Goal: Transaction & Acquisition: Purchase product/service

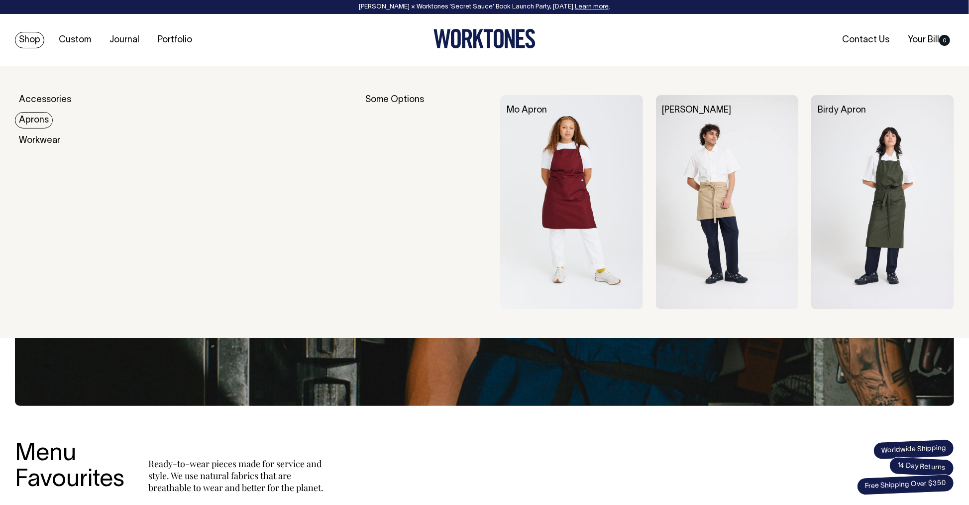
click at [25, 120] on link "Aprons" at bounding box center [34, 120] width 38 height 16
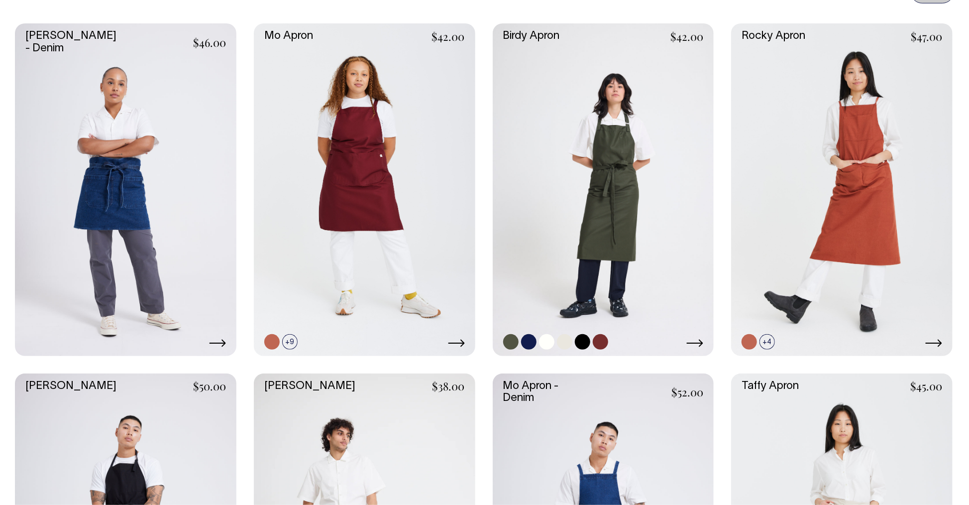
scroll to position [472, 0]
click at [354, 173] on link at bounding box center [365, 190] width 222 height 332
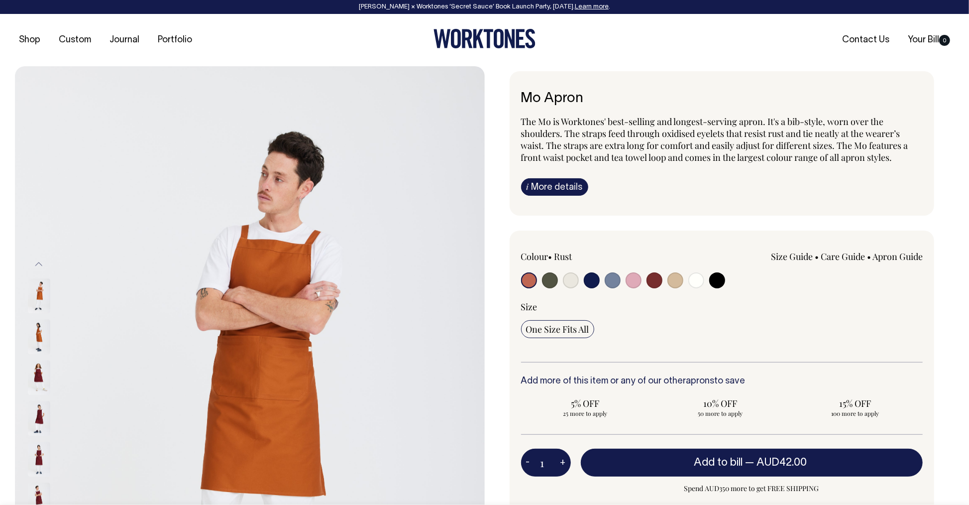
click at [36, 332] on img at bounding box center [39, 336] width 22 height 35
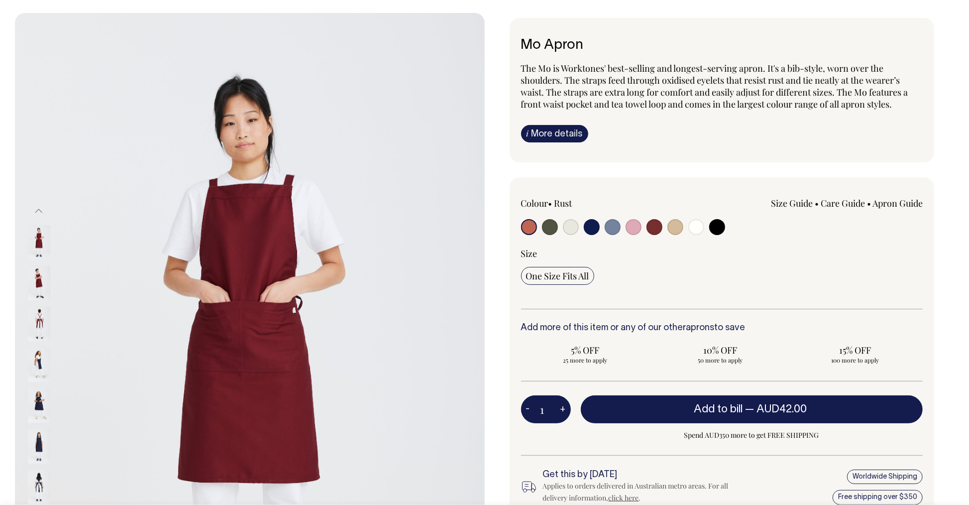
scroll to position [53, 0]
click at [42, 490] on img at bounding box center [39, 487] width 22 height 35
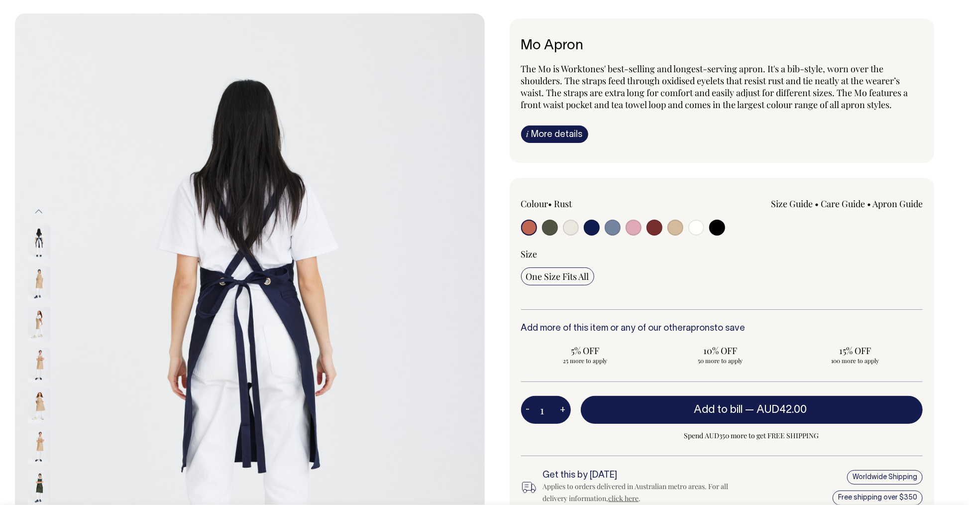
click at [607, 226] on input "radio" at bounding box center [613, 228] width 16 height 16
radio input "true"
select select "Blue/Grey"
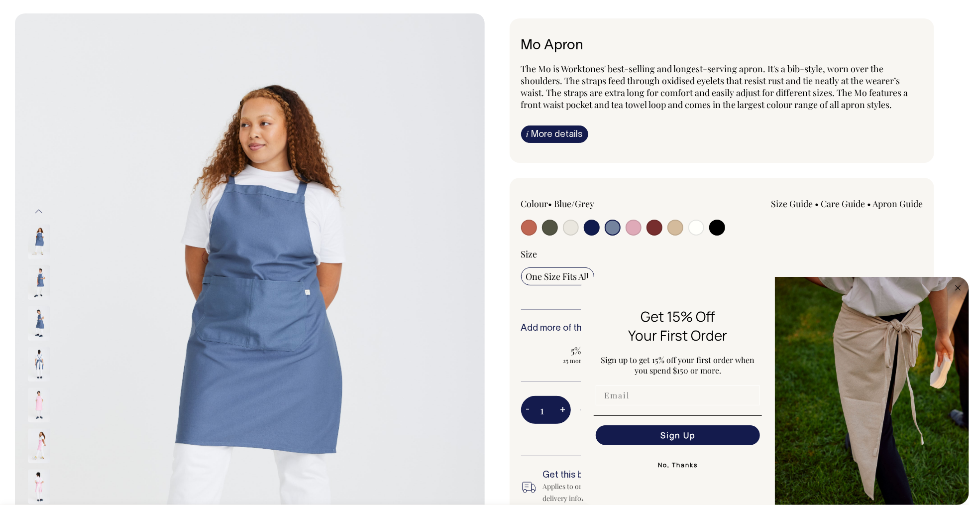
click at [642, 405] on input "Email" at bounding box center [678, 395] width 164 height 20
type input "kparkinson@porterslawyers.com.au"
click at [672, 439] on button "Sign Up" at bounding box center [678, 435] width 164 height 20
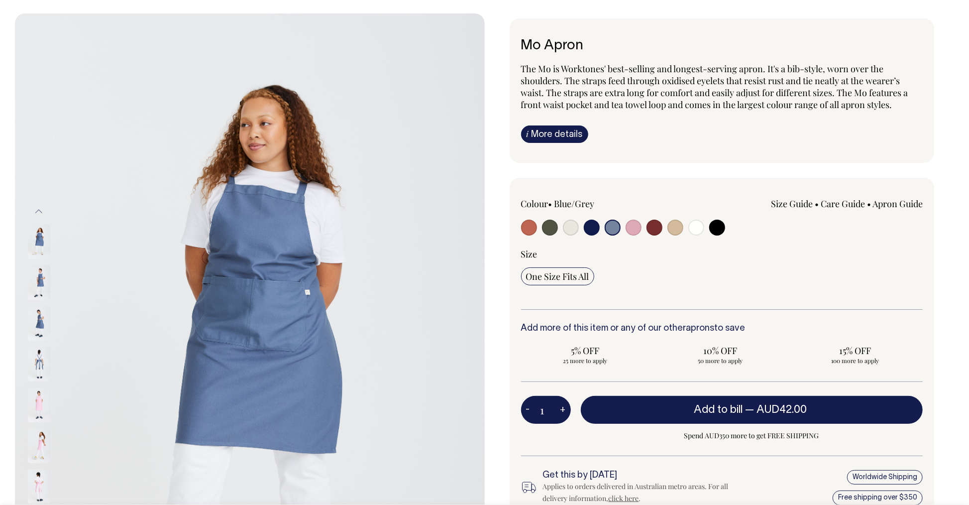
click at [563, 411] on button "+" at bounding box center [563, 410] width 15 height 20
type input "2"
click at [563, 411] on button "+" at bounding box center [563, 410] width 15 height 20
type input "3"
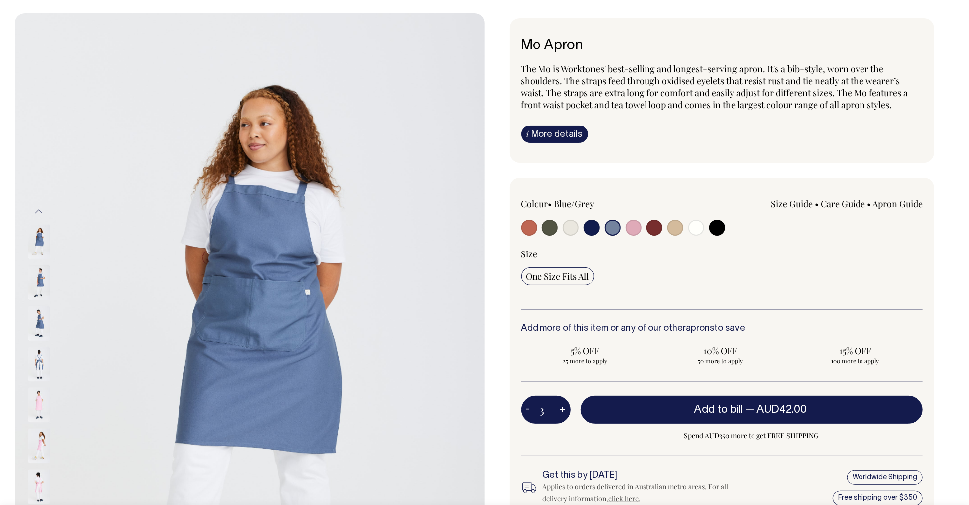
type input "3"
click at [563, 411] on button "+" at bounding box center [563, 410] width 15 height 20
type input "4"
click at [563, 411] on button "+" at bounding box center [563, 410] width 15 height 20
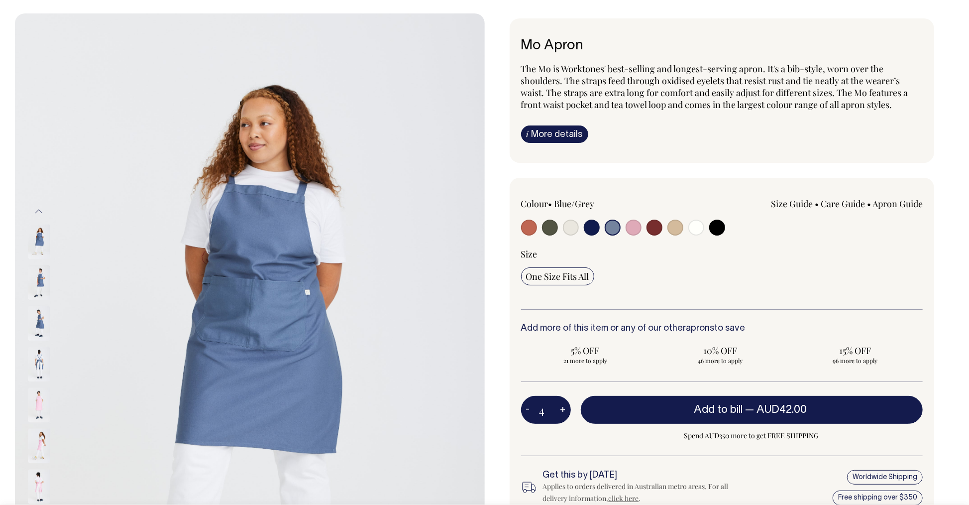
type input "5"
click at [563, 411] on button "+" at bounding box center [563, 410] width 15 height 20
type input "6"
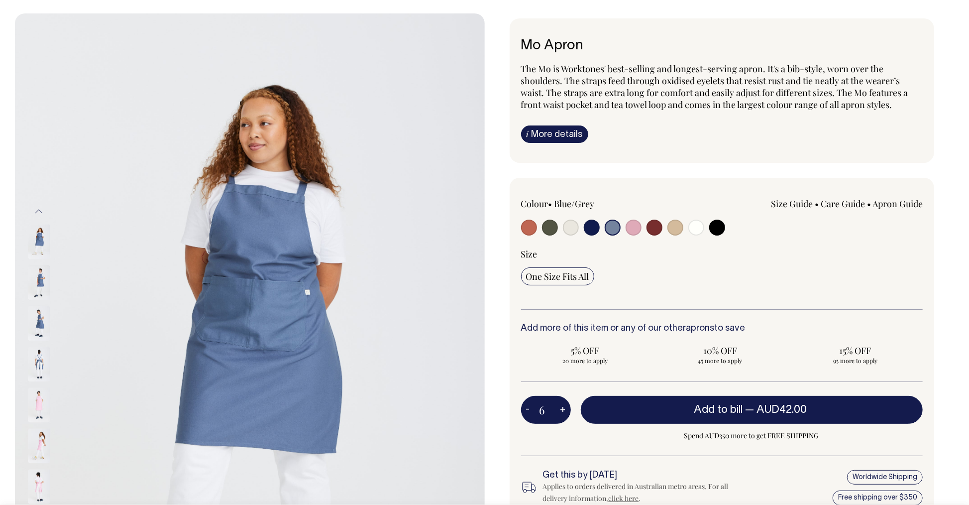
click at [563, 411] on button "+" at bounding box center [563, 410] width 15 height 20
type input "7"
click at [563, 411] on button "+" at bounding box center [563, 410] width 15 height 20
type input "8"
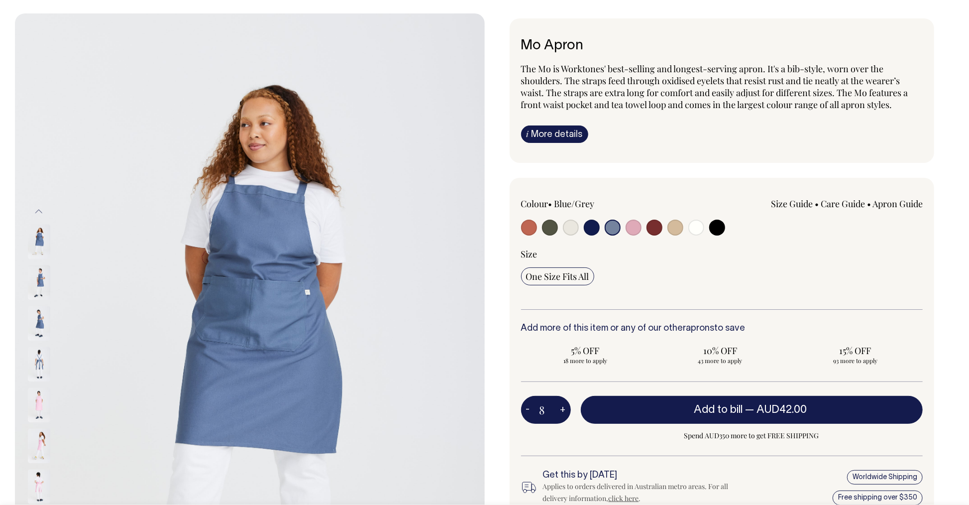
type input "8"
click at [563, 411] on button "+" at bounding box center [563, 410] width 15 height 20
type input "9"
click at [563, 411] on button "+" at bounding box center [563, 410] width 15 height 20
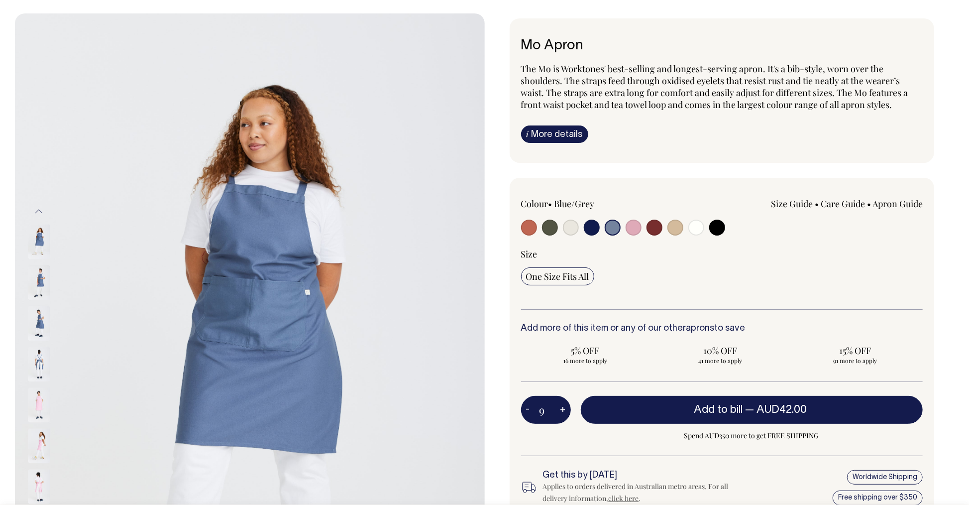
type input "10"
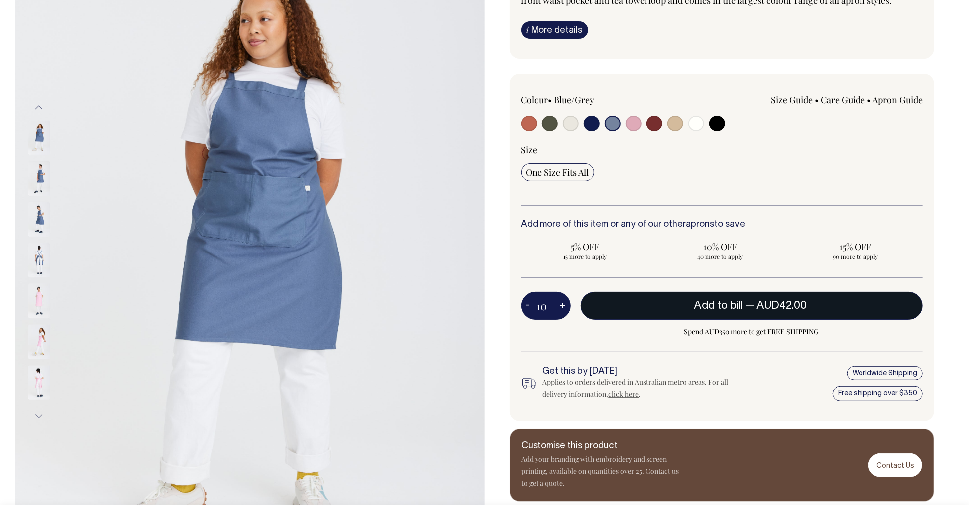
scroll to position [157, 0]
click at [714, 305] on span "Add to bill" at bounding box center [718, 305] width 49 height 10
type input "1"
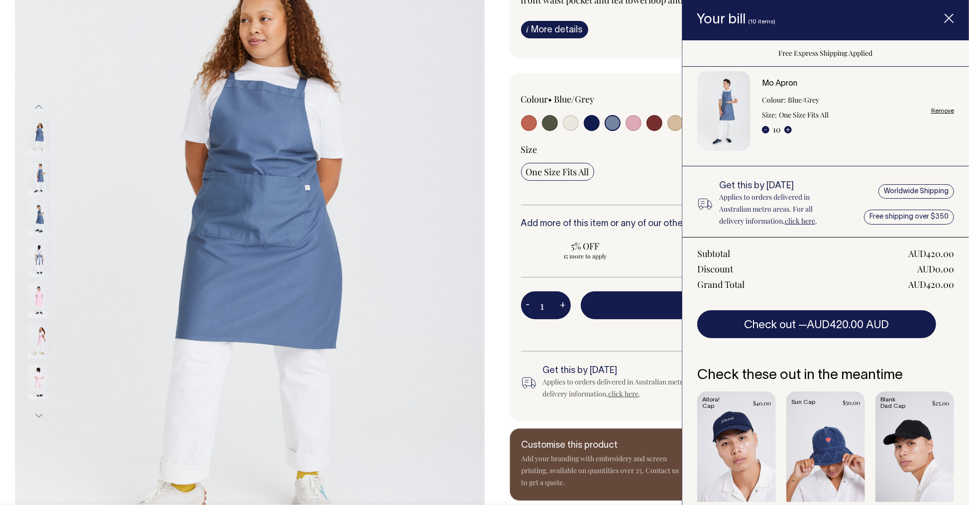
scroll to position [0, 0]
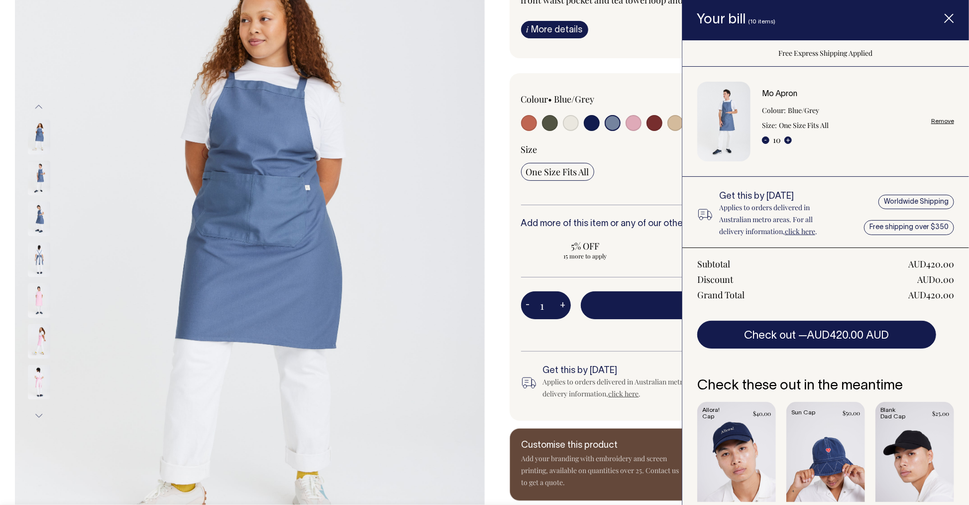
click at [445, 78] on img at bounding box center [250, 261] width 470 height 705
click at [948, 22] on icon "Item added to your cart" at bounding box center [950, 19] width 10 height 10
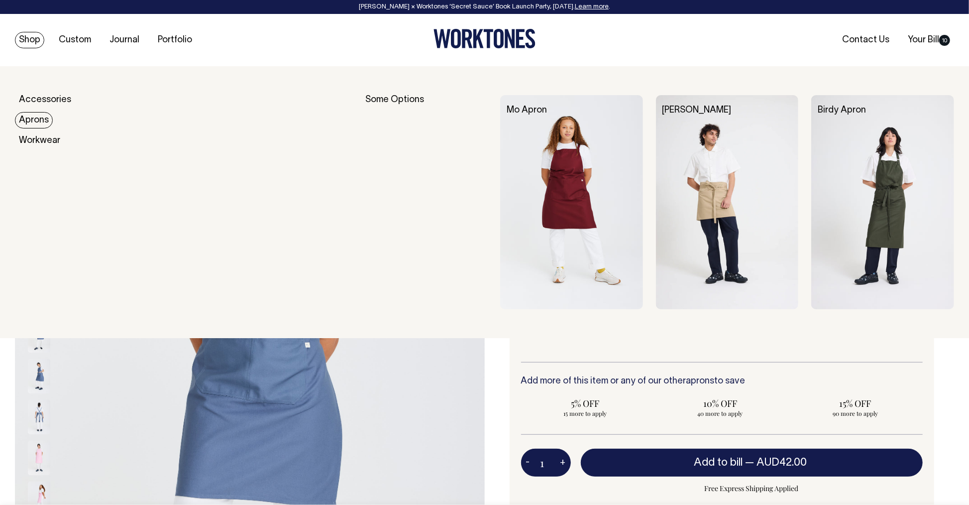
click at [40, 125] on link "Aprons" at bounding box center [34, 120] width 38 height 16
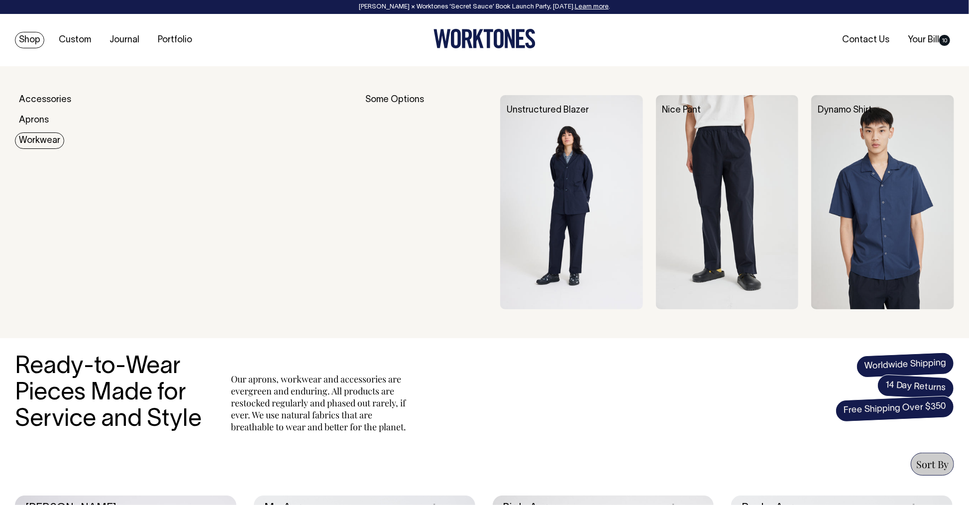
click at [35, 150] on div "Accessories Aprons Workwear" at bounding box center [179, 202] width 329 height 214
click at [43, 141] on link "Workwear" at bounding box center [39, 140] width 49 height 16
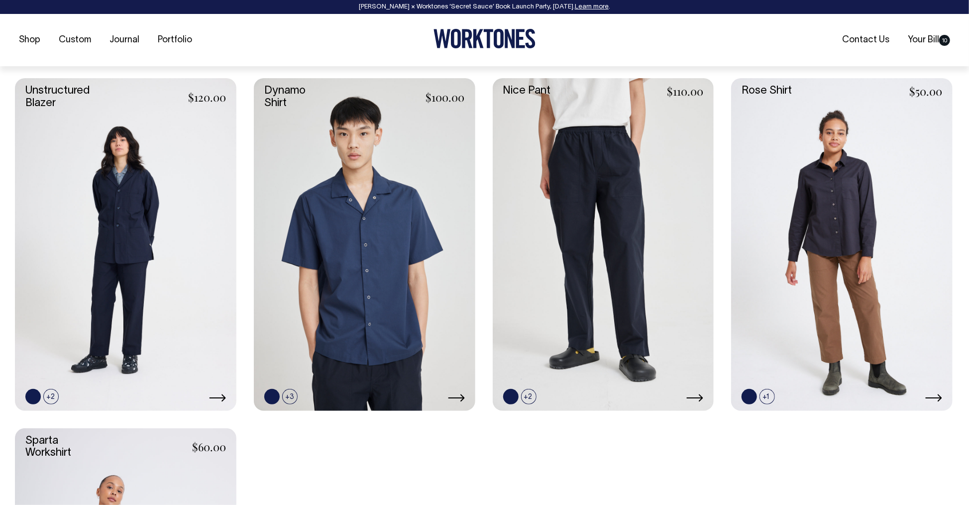
scroll to position [418, 0]
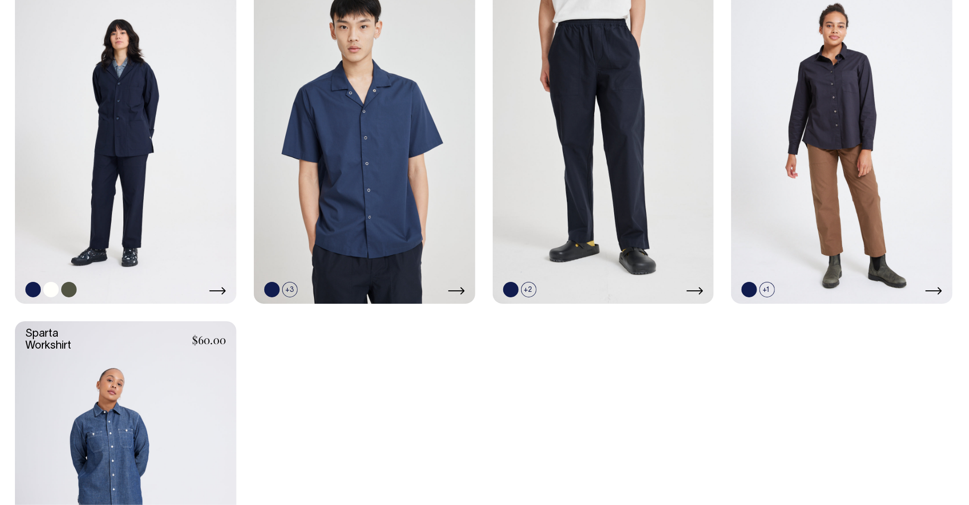
click at [139, 134] on link at bounding box center [126, 137] width 222 height 332
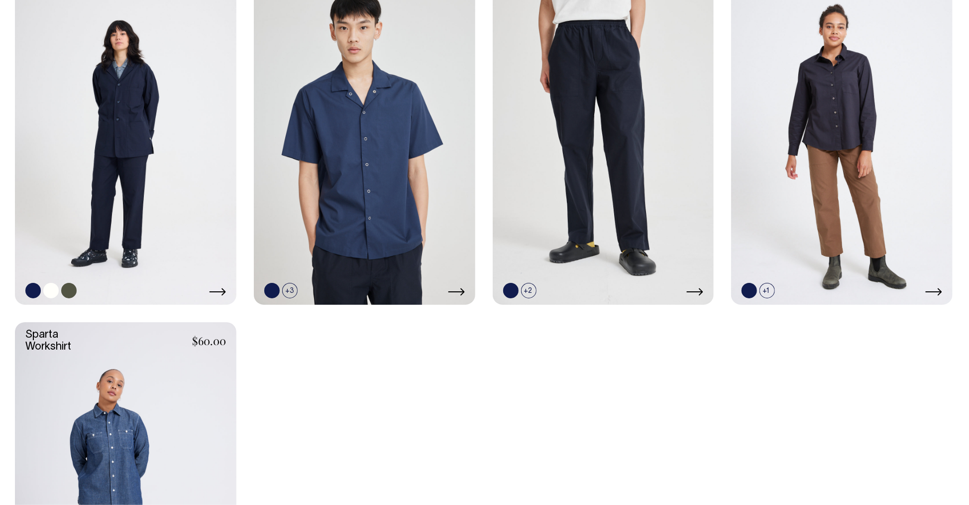
scroll to position [523, 0]
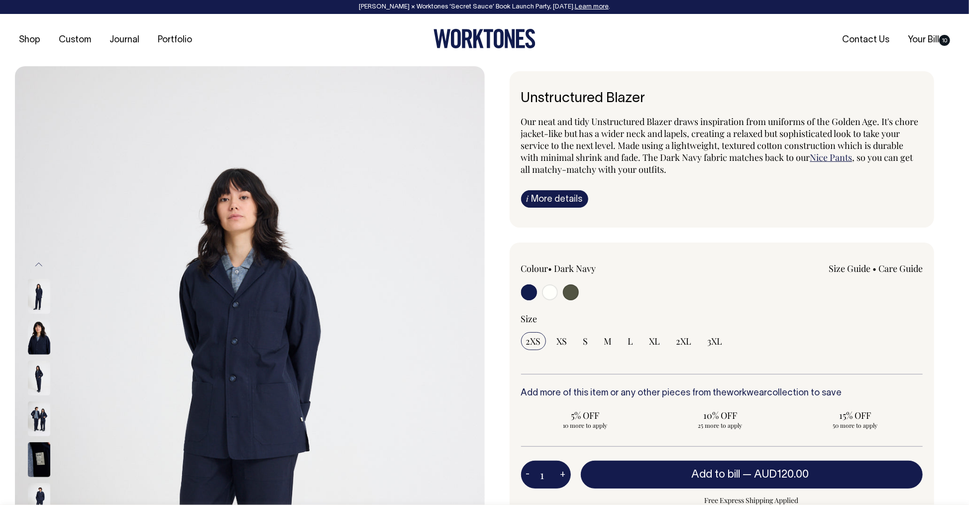
click at [569, 290] on input "radio" at bounding box center [571, 292] width 16 height 16
radio input "true"
select select "Olive"
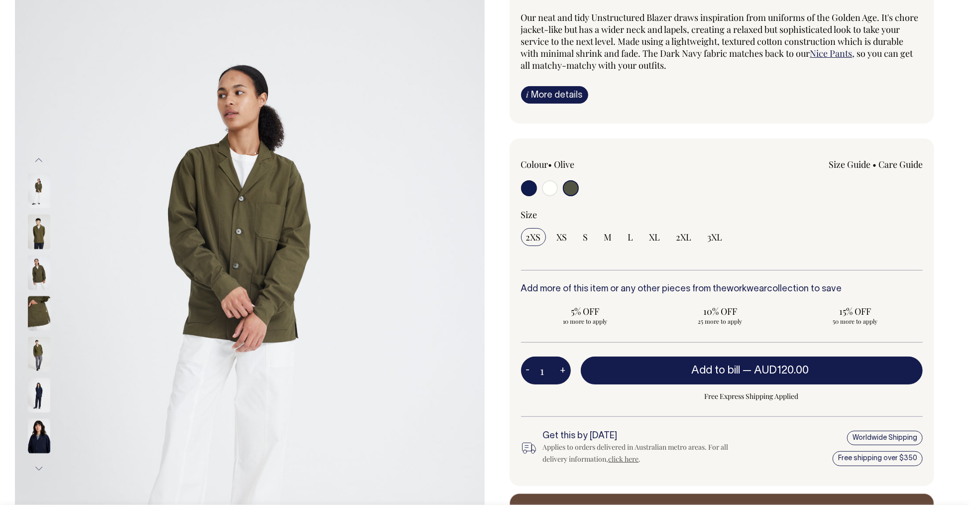
scroll to position [105, 0]
click at [548, 187] on input "radio" at bounding box center [550, 188] width 16 height 16
radio input "true"
radio input "false"
radio input "true"
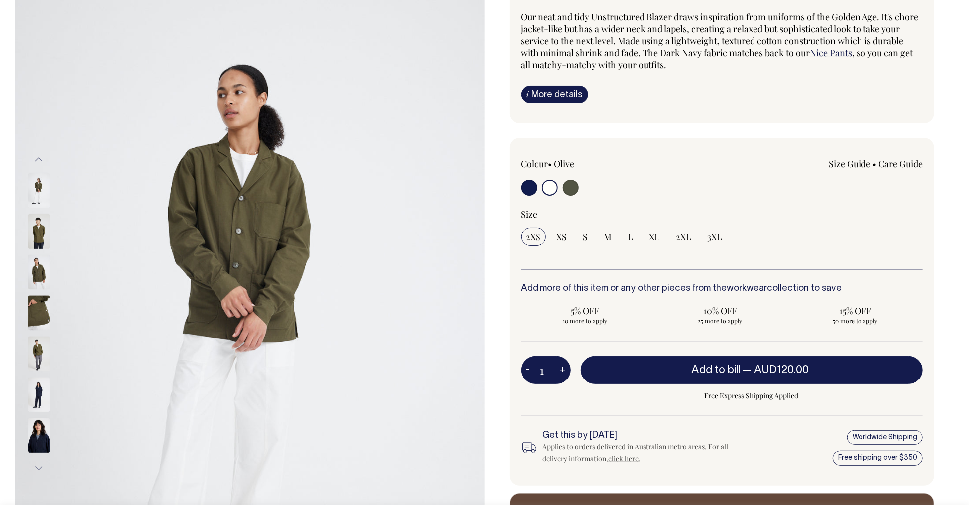
select select "Off-White"
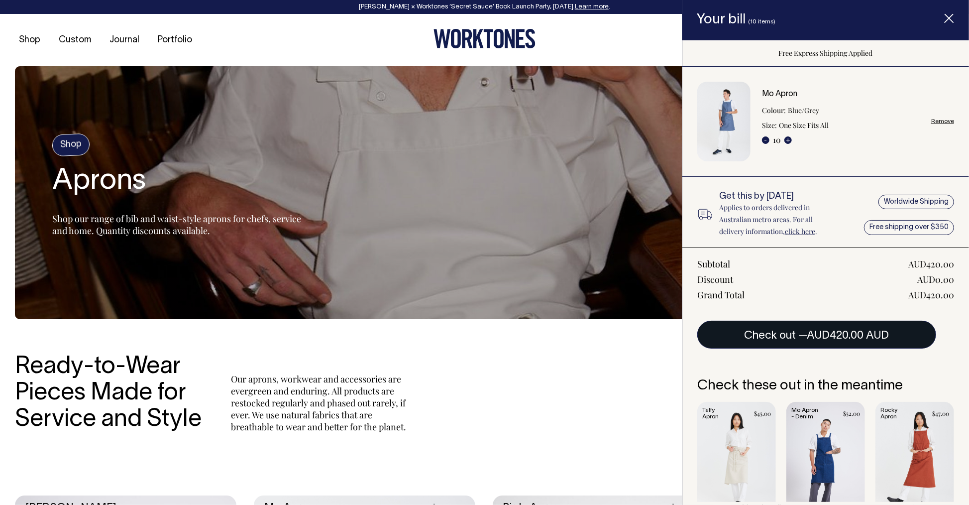
click at [797, 333] on button "Check out — AUD420.00 AUD" at bounding box center [817, 335] width 239 height 28
